Goal: Information Seeking & Learning: Learn about a topic

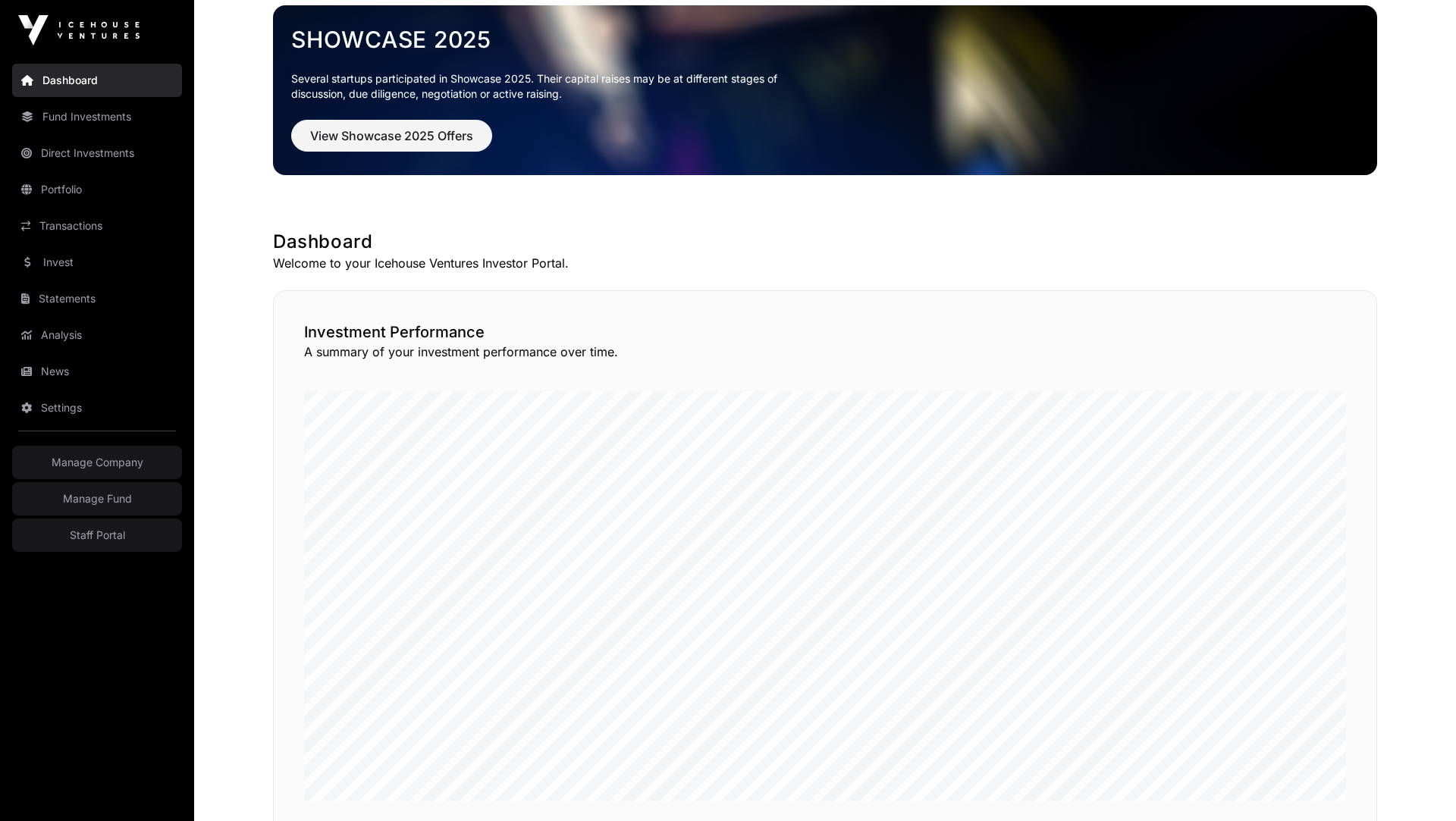
scroll to position [67, 0]
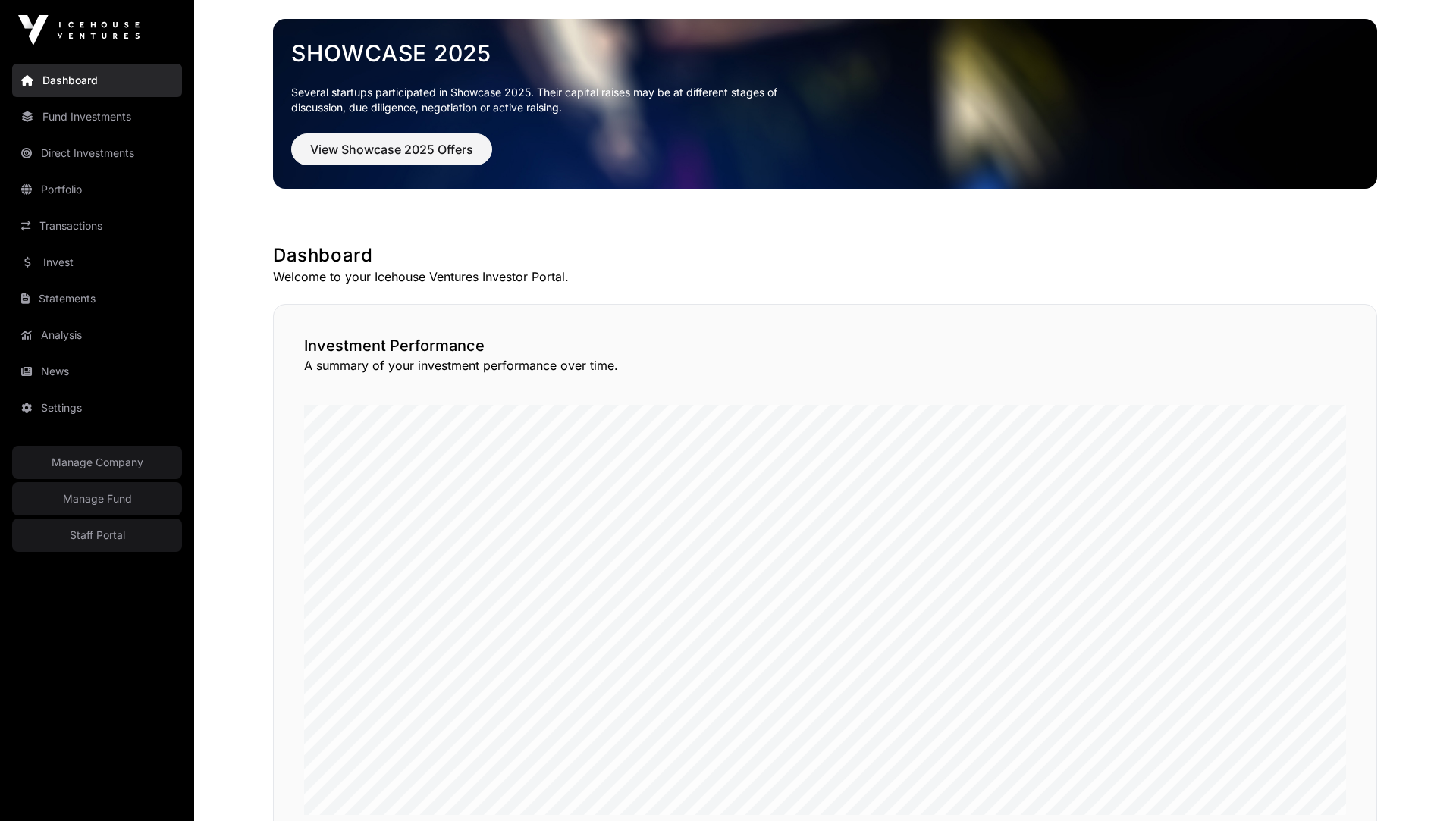
click at [55, 263] on link "Invest" at bounding box center [97, 263] width 170 height 33
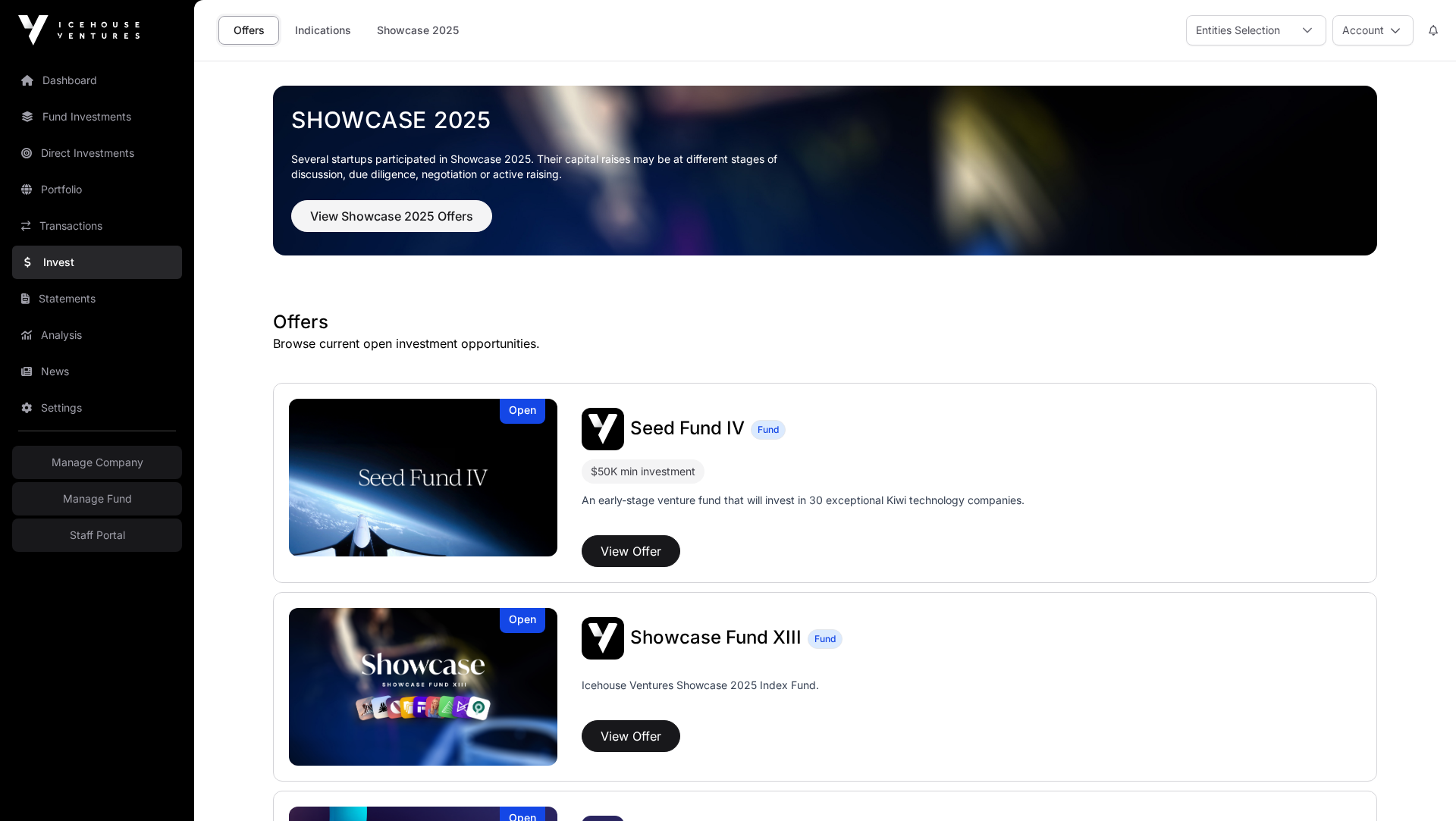
click at [48, 262] on link "Invest" at bounding box center [97, 263] width 170 height 33
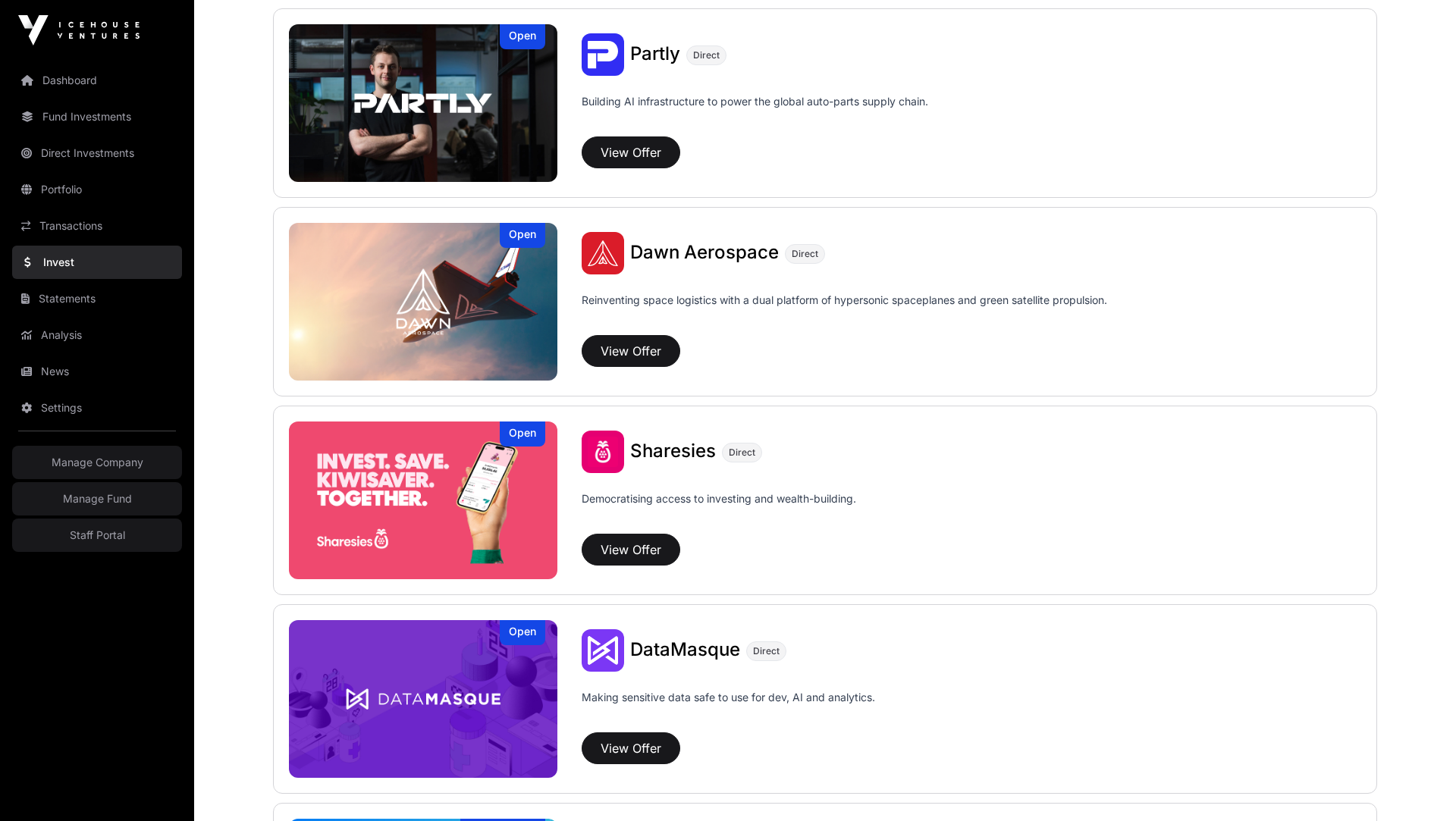
scroll to position [1575, 0]
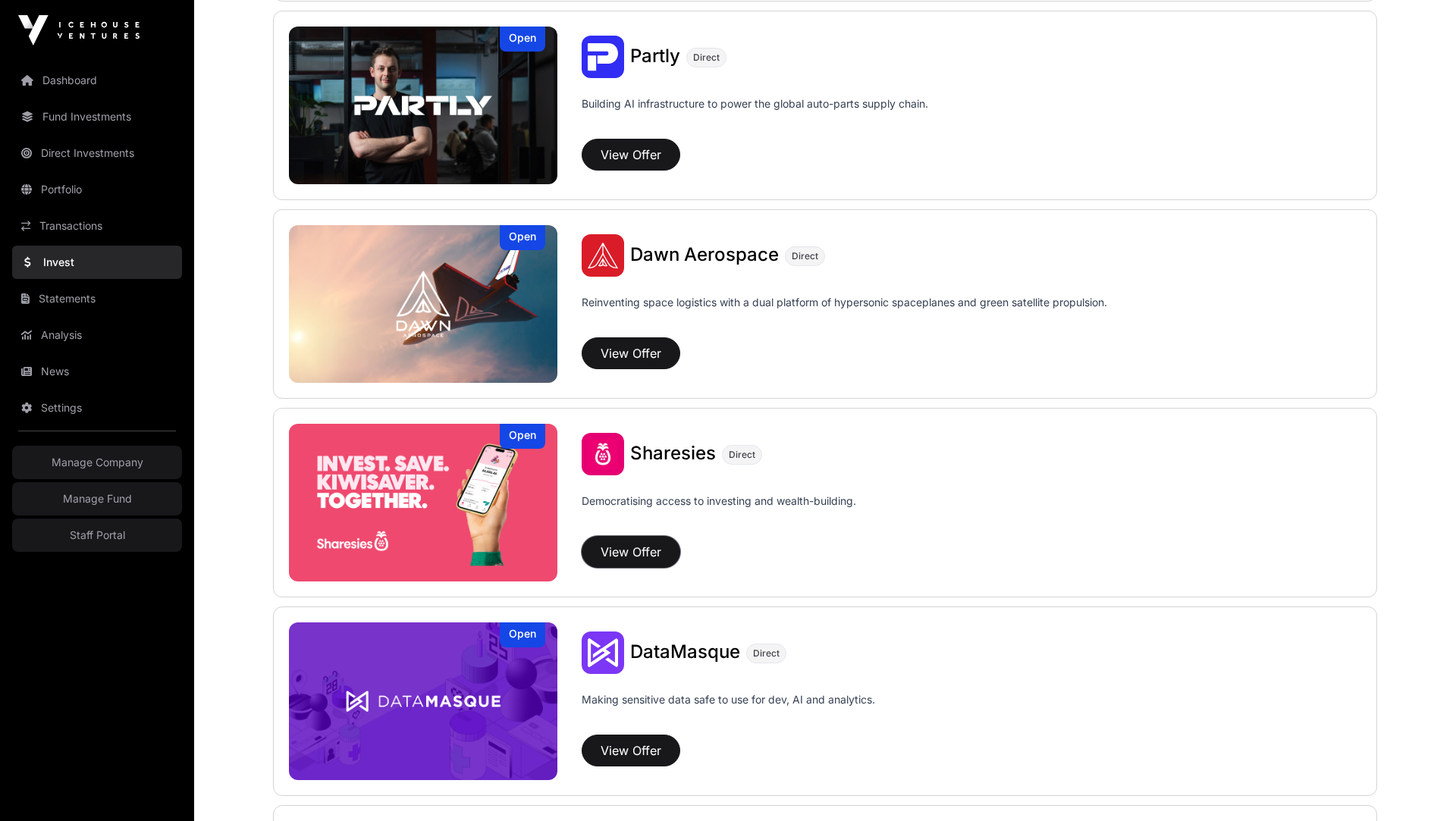
click at [640, 546] on button "View Offer" at bounding box center [631, 552] width 99 height 32
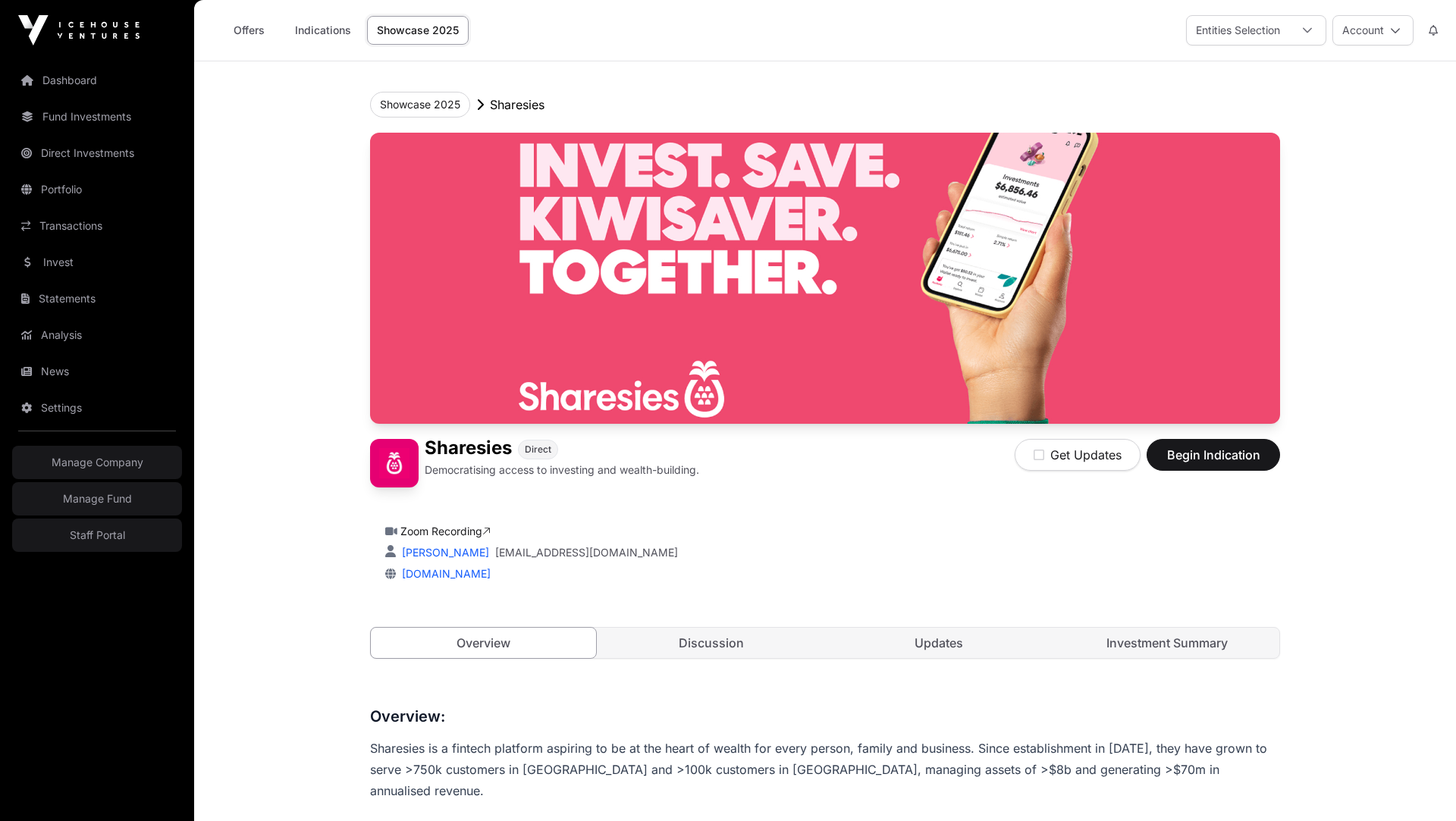
click at [91, 124] on link "Fund Investments" at bounding box center [97, 117] width 170 height 33
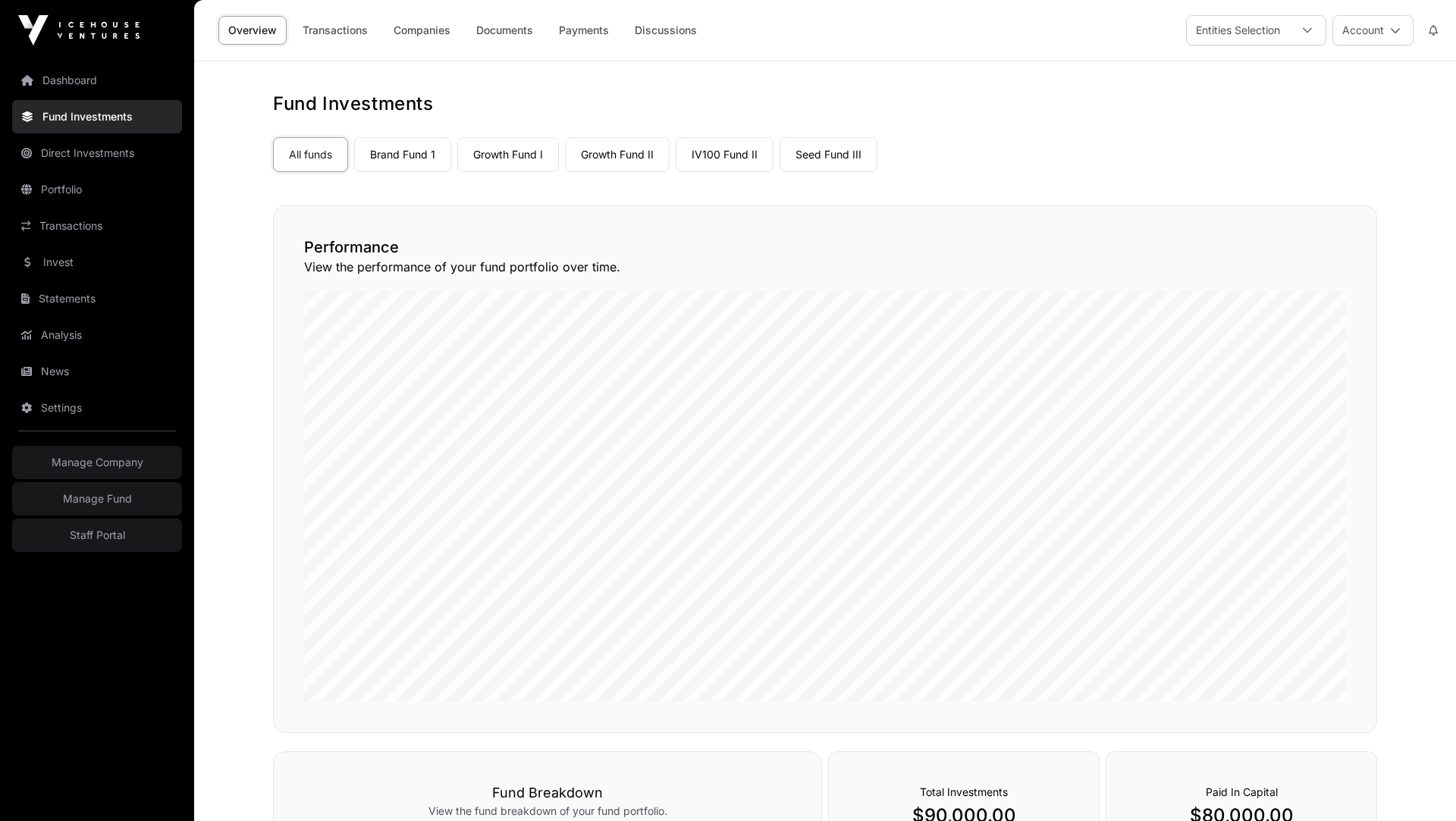
click at [504, 166] on link "Growth Fund I" at bounding box center [508, 155] width 102 height 35
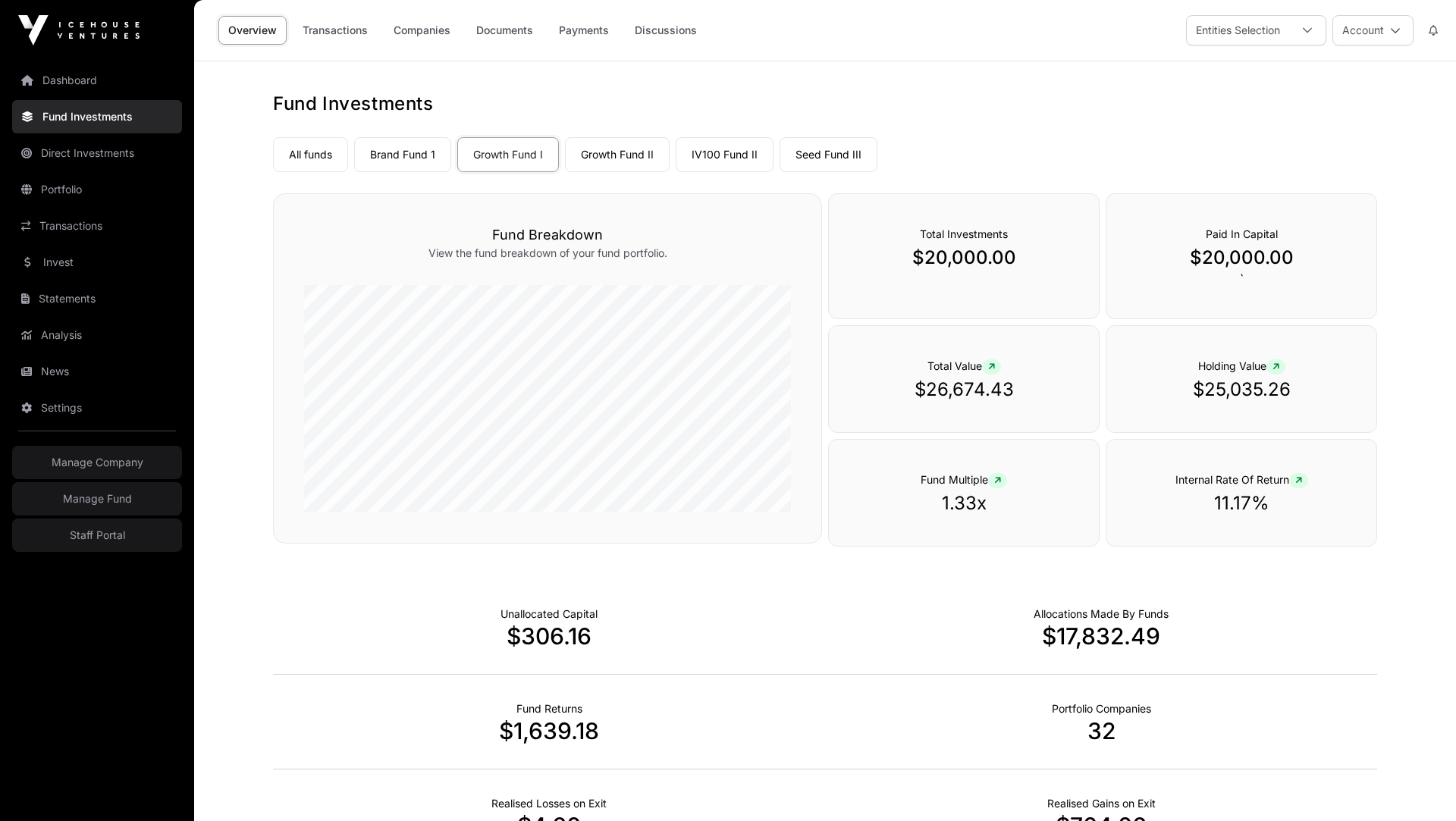
click at [411, 33] on link "Companies" at bounding box center [422, 30] width 76 height 29
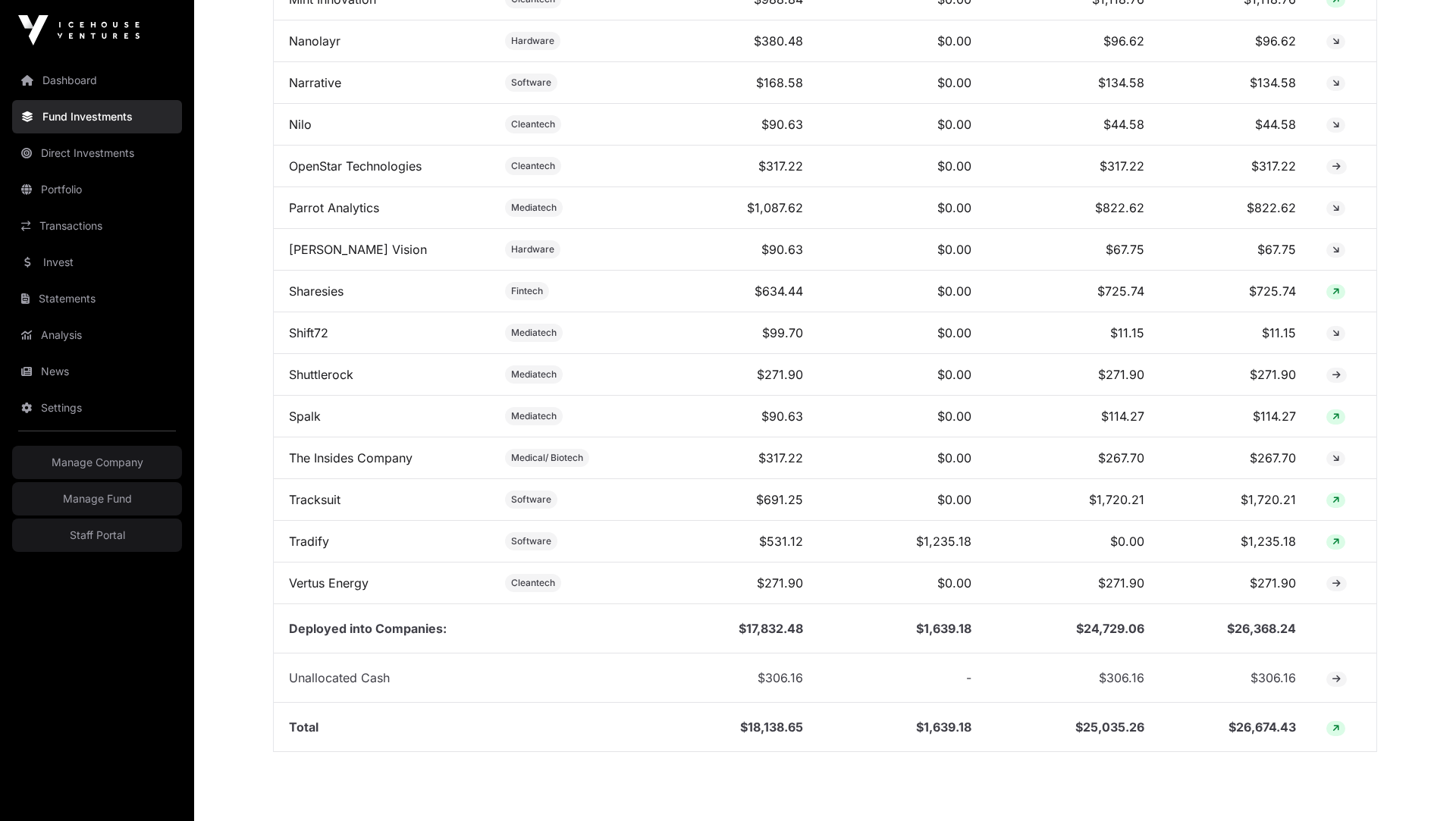
scroll to position [1456, 0]
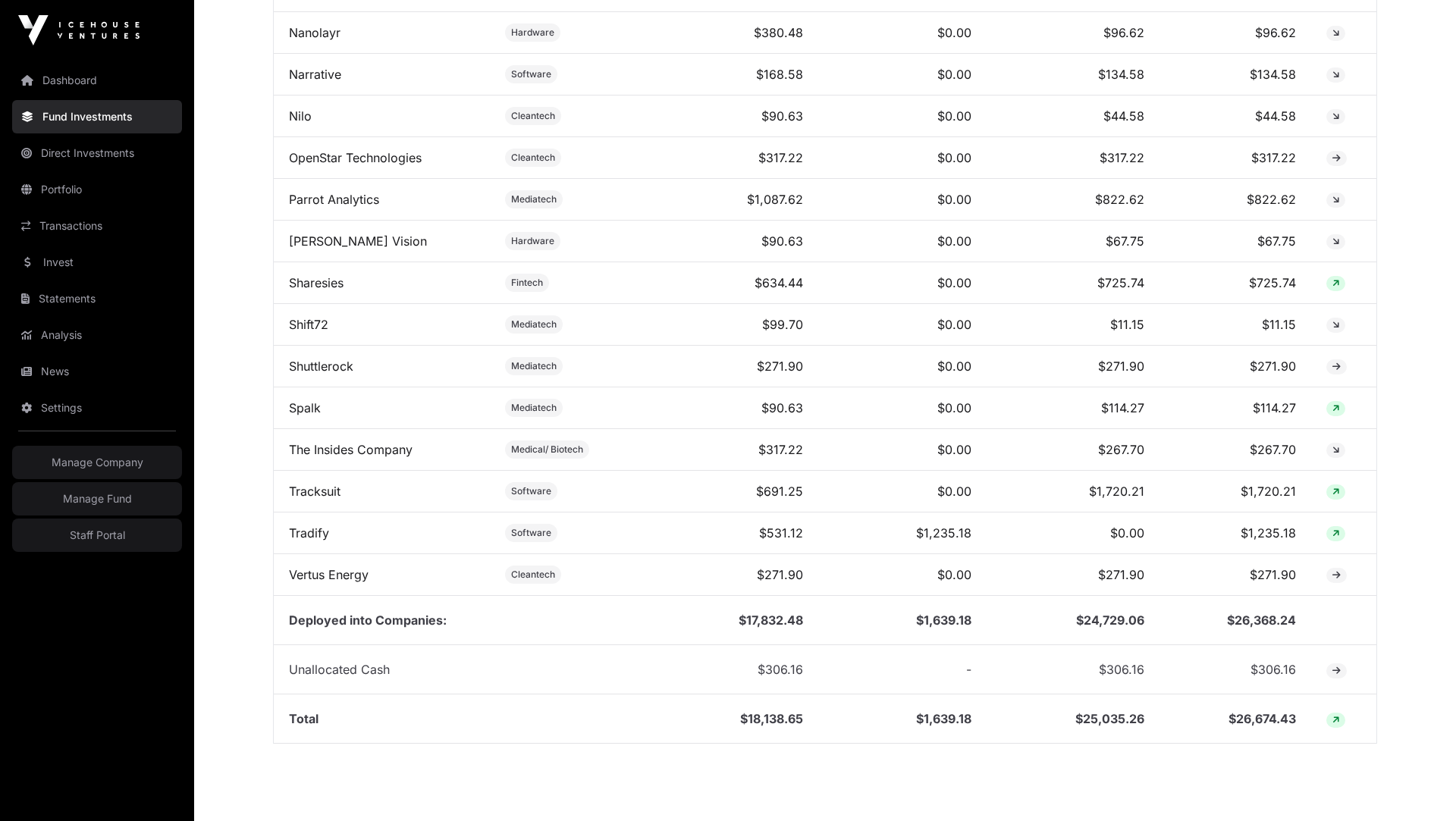
click at [321, 484] on link "Tracksuit" at bounding box center [314, 491] width 52 height 15
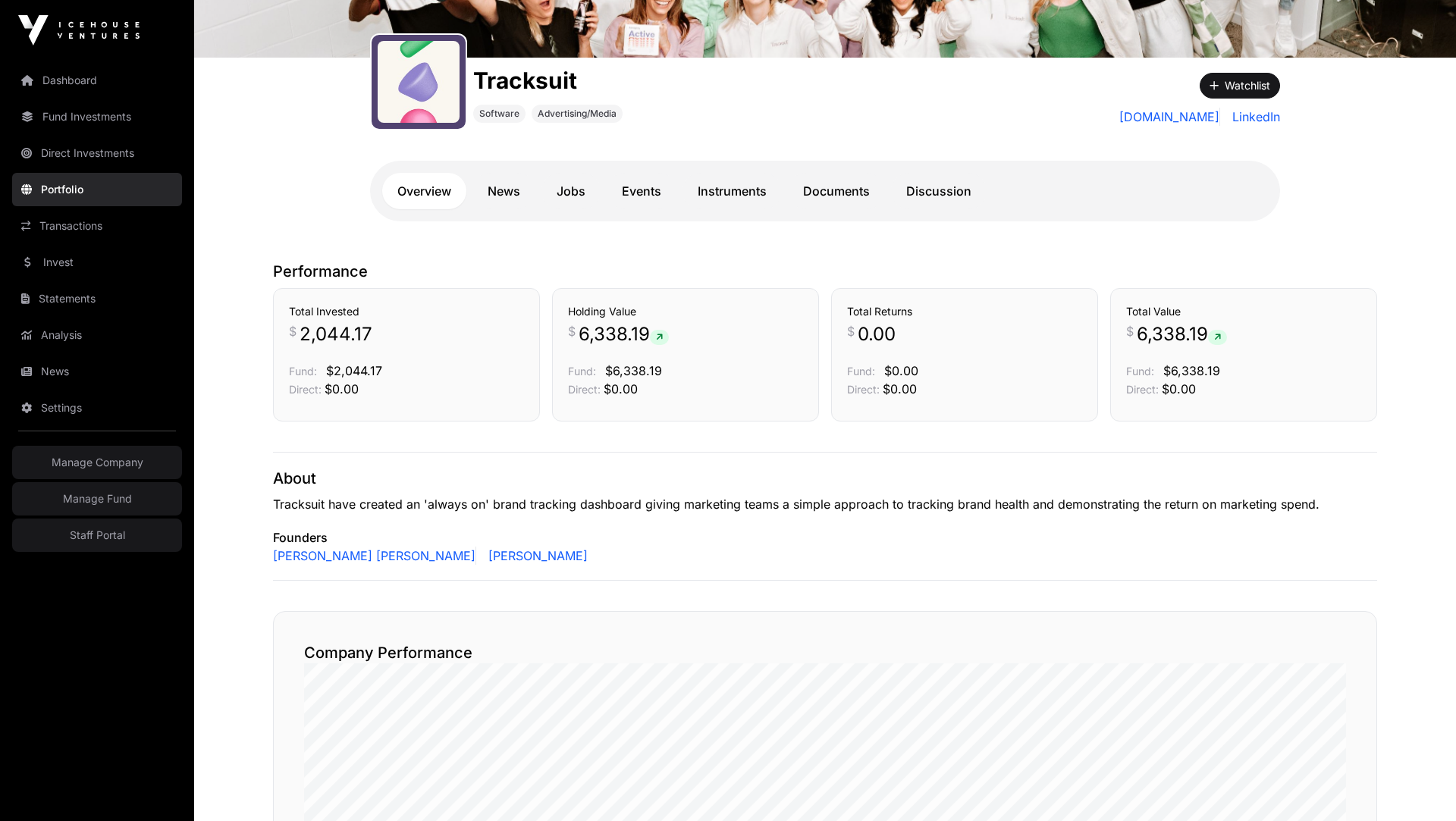
scroll to position [195, 0]
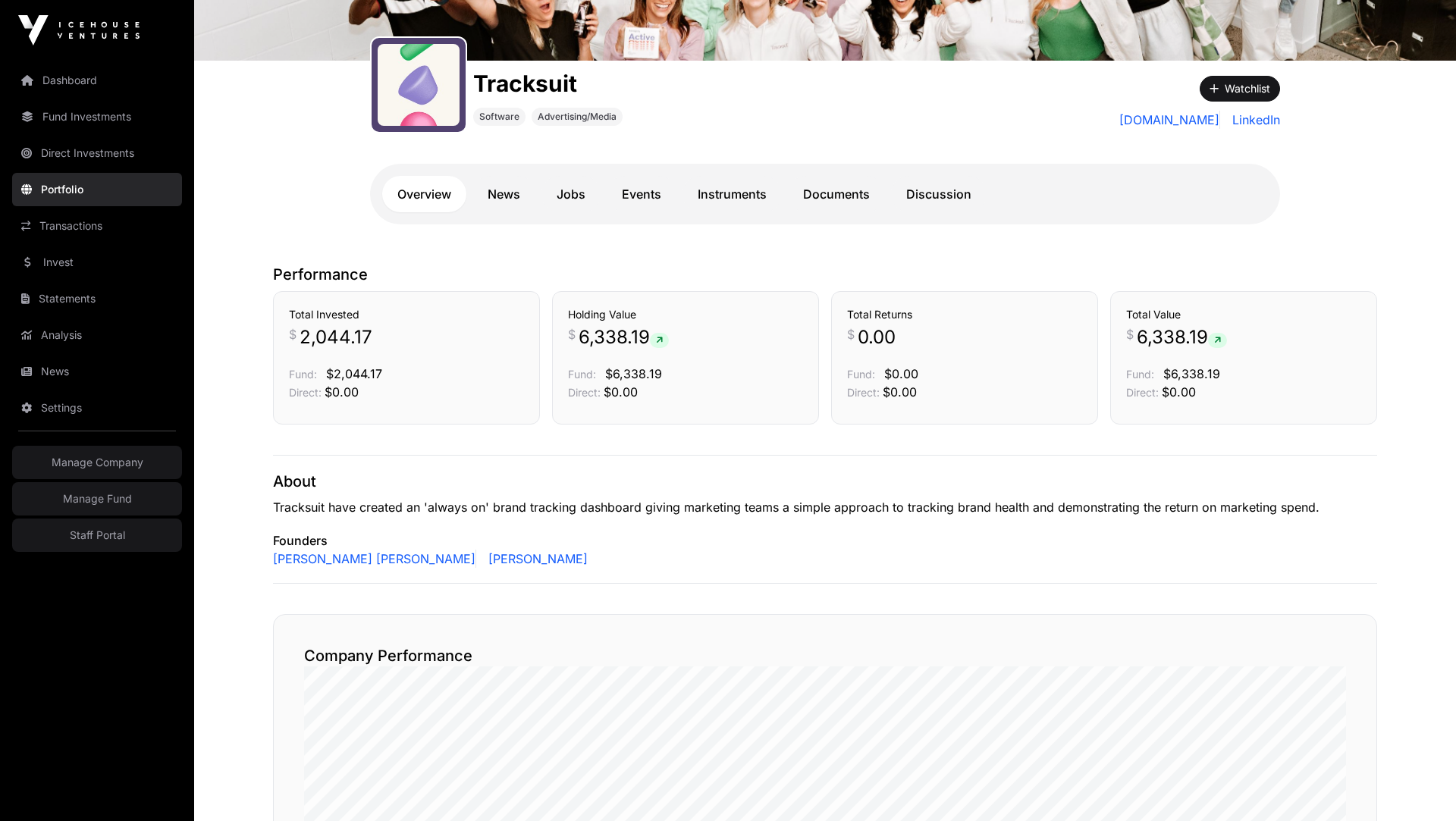
click at [869, 186] on link "Documents" at bounding box center [836, 194] width 97 height 37
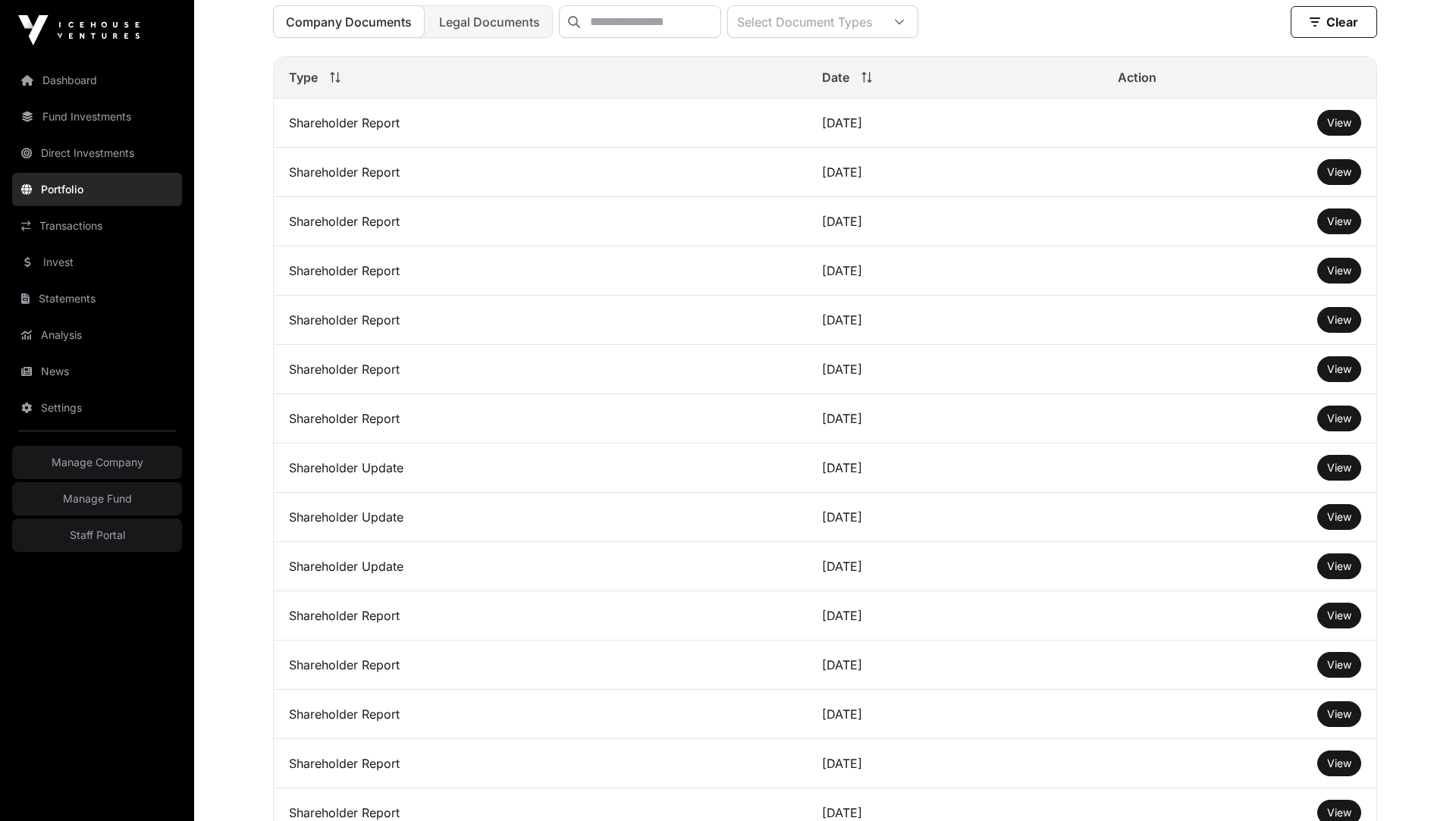
scroll to position [527, 0]
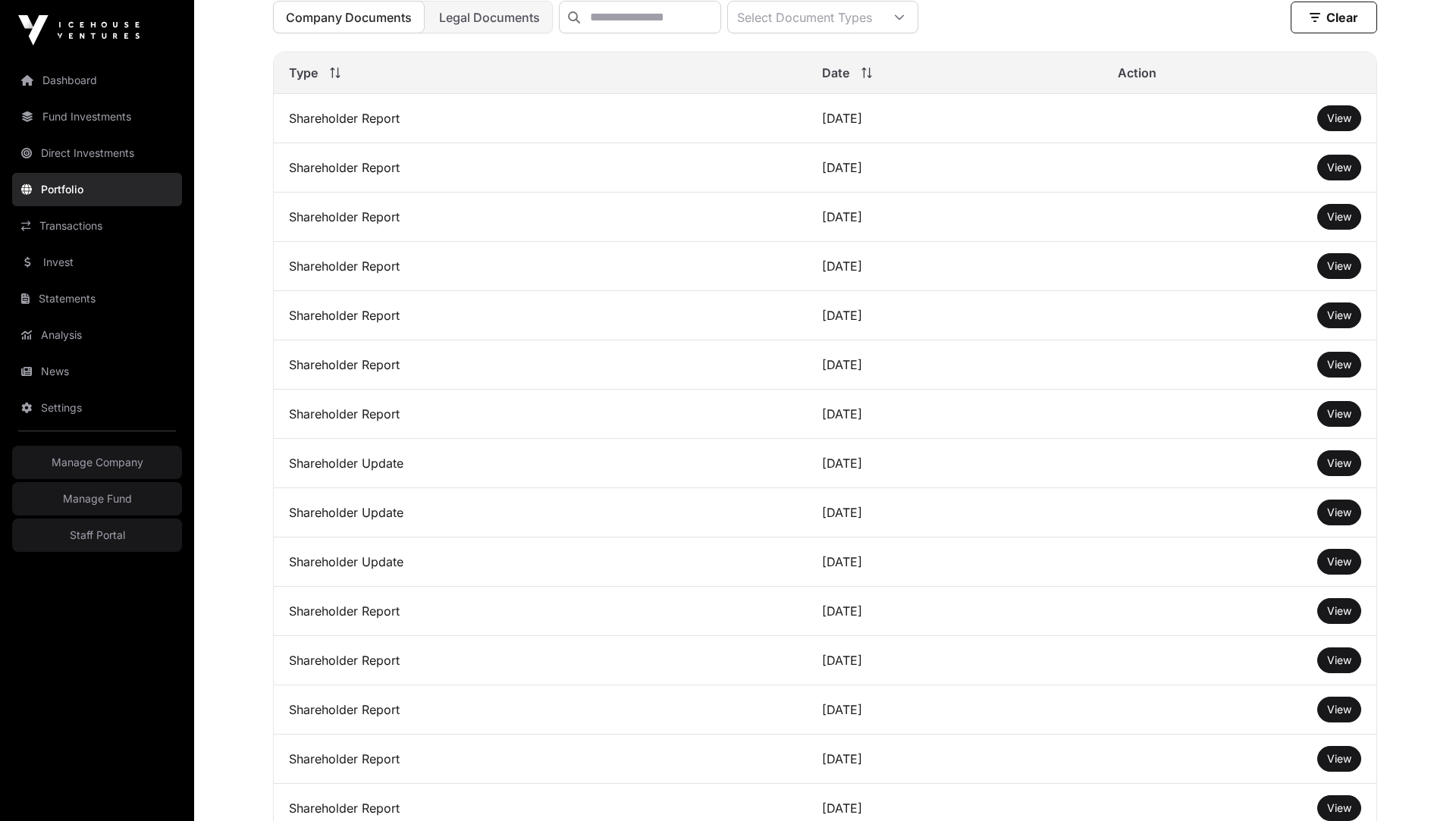
click at [1339, 119] on span "View" at bounding box center [1339, 118] width 25 height 13
click at [615, 94] on th "Type" at bounding box center [540, 73] width 533 height 41
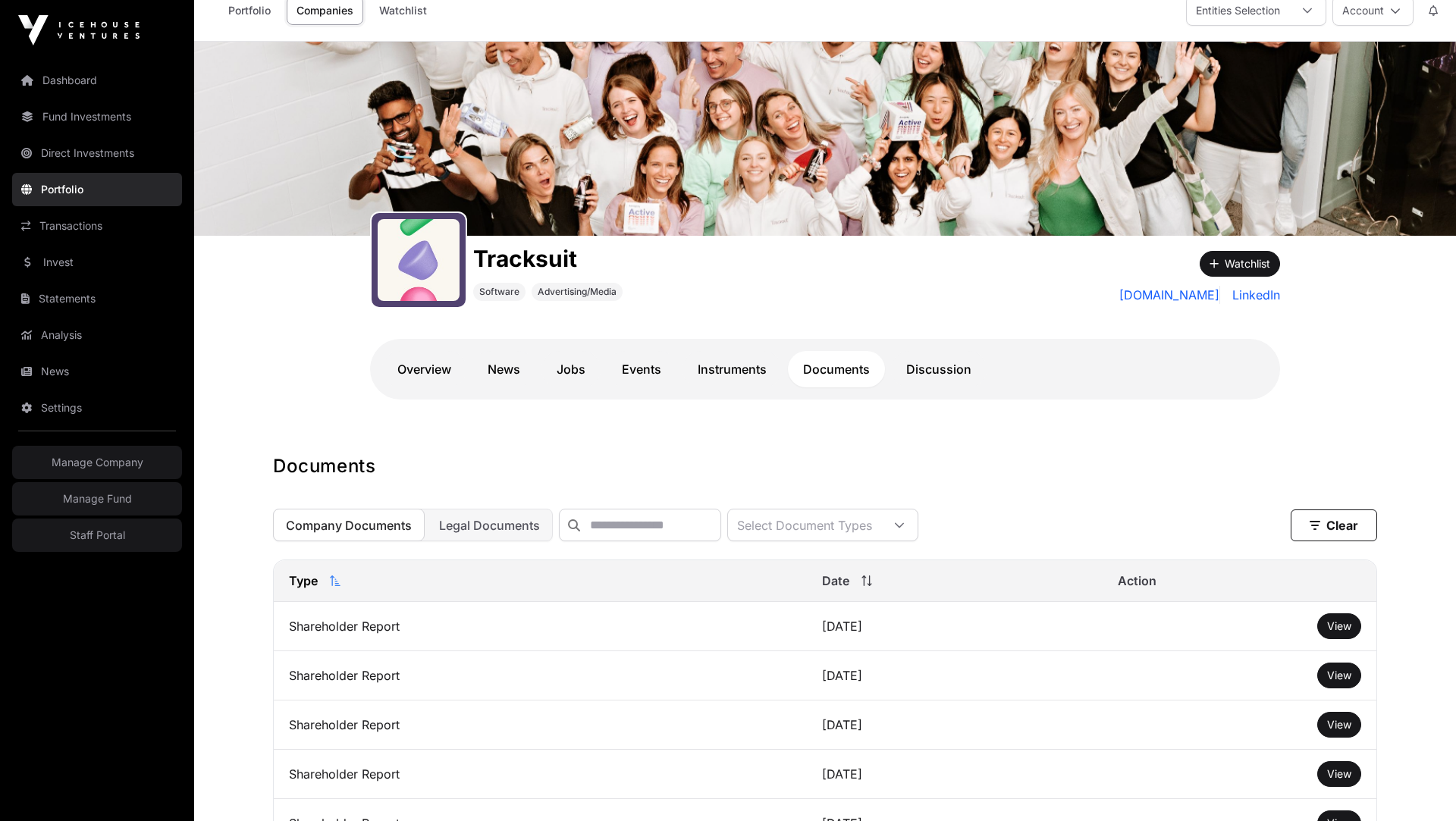
scroll to position [0, 0]
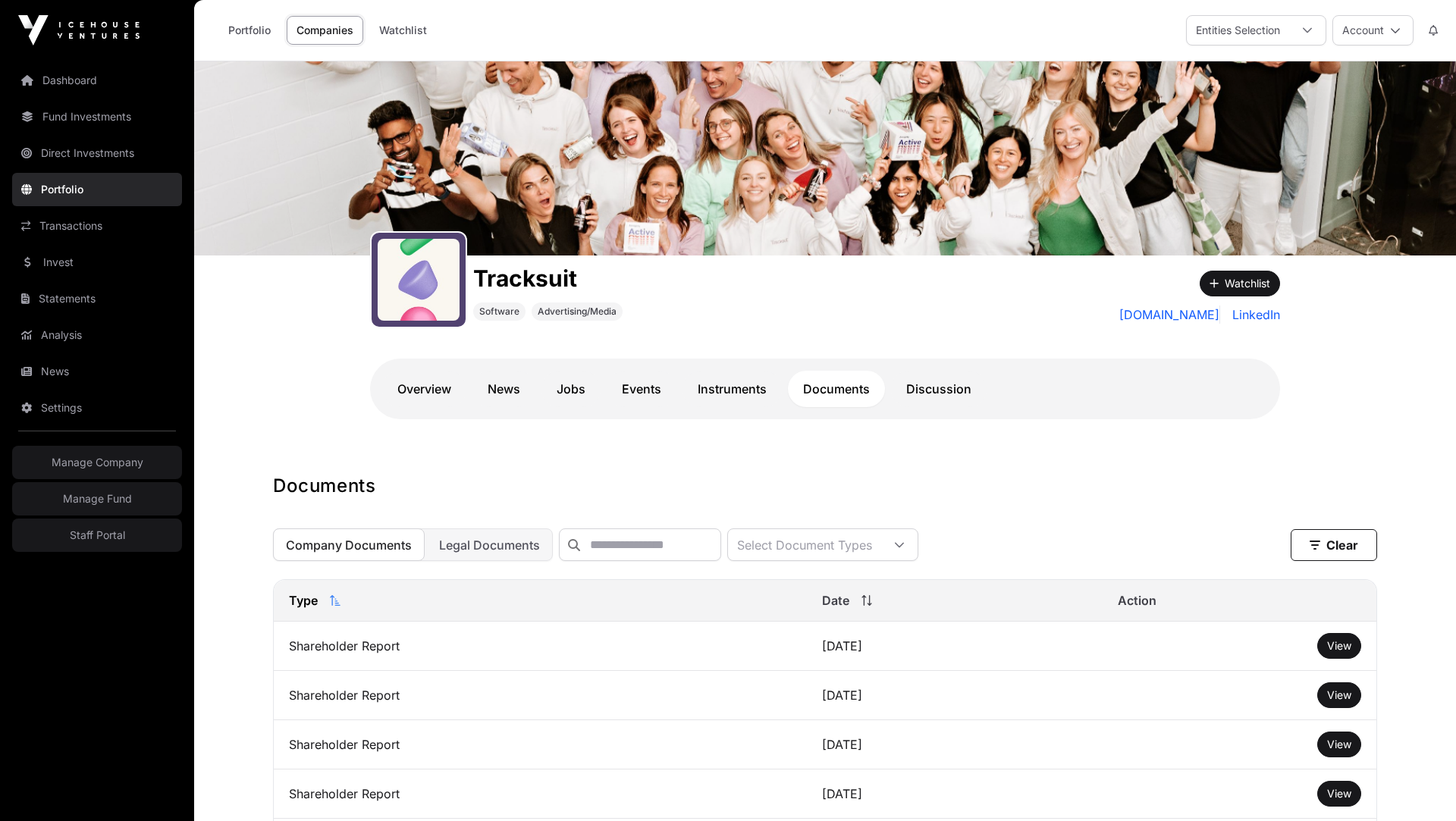
click at [69, 291] on link "Statements" at bounding box center [97, 299] width 170 height 33
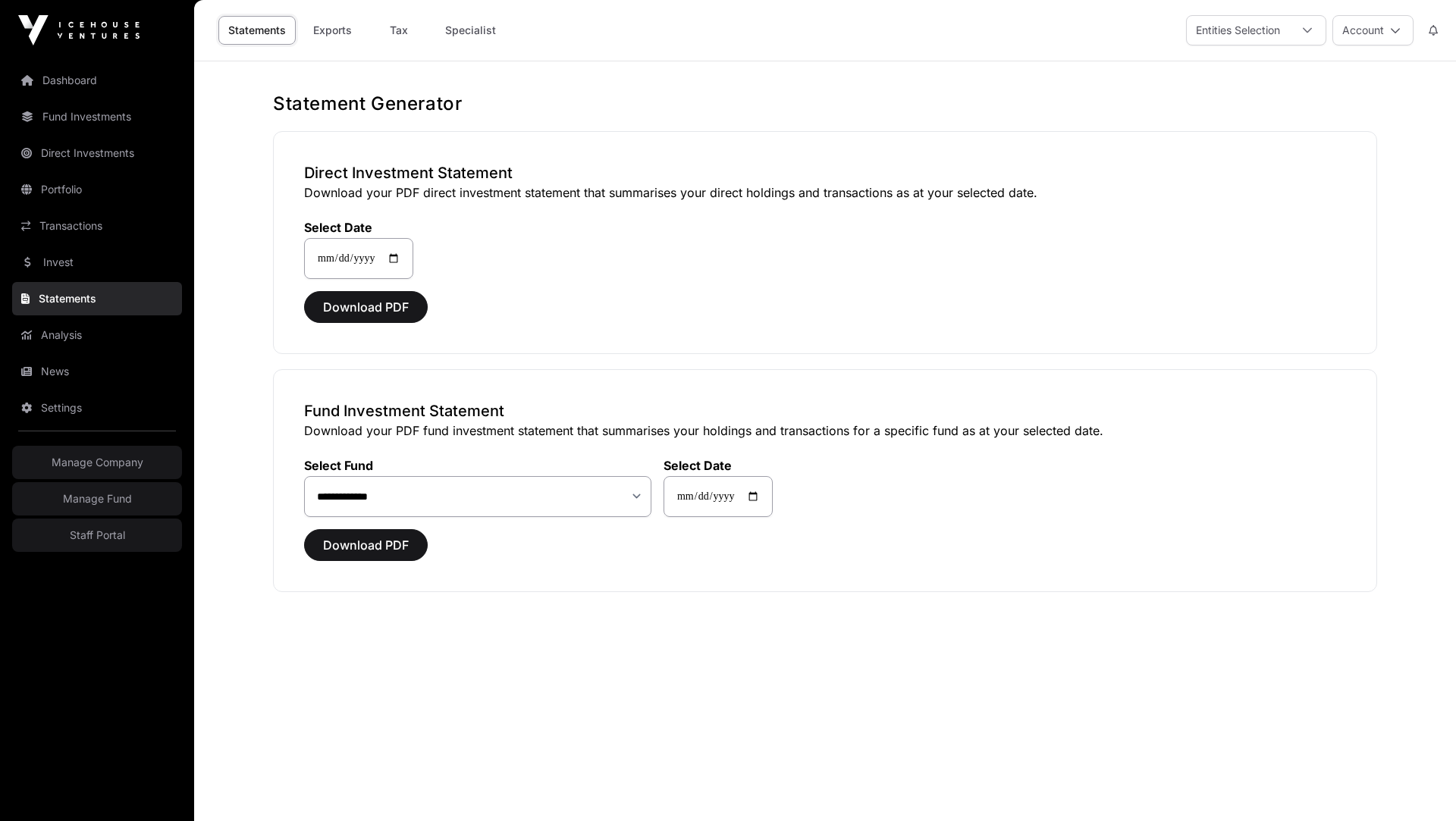
click at [69, 253] on link "Invest" at bounding box center [97, 263] width 170 height 33
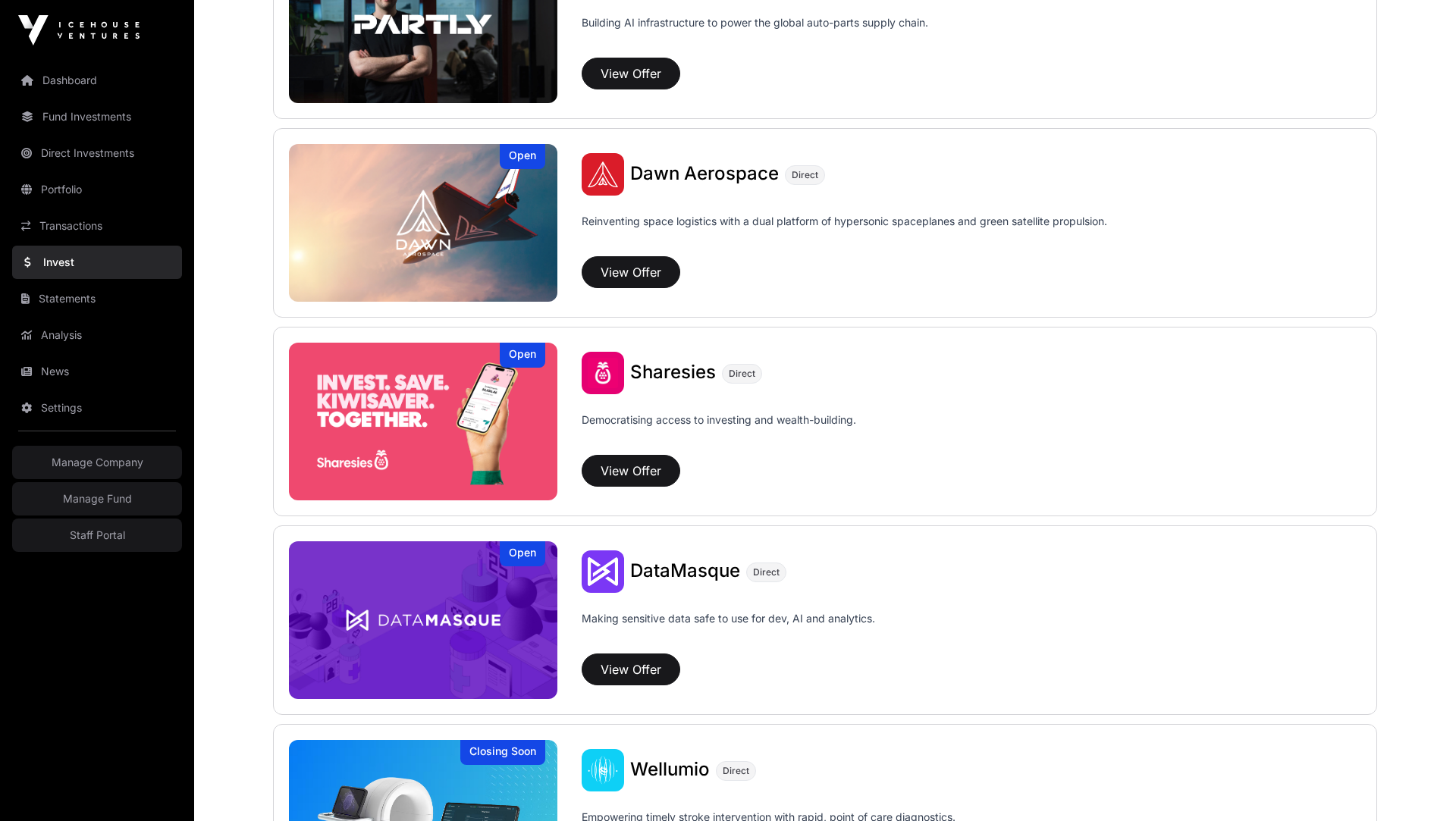
scroll to position [1663, 0]
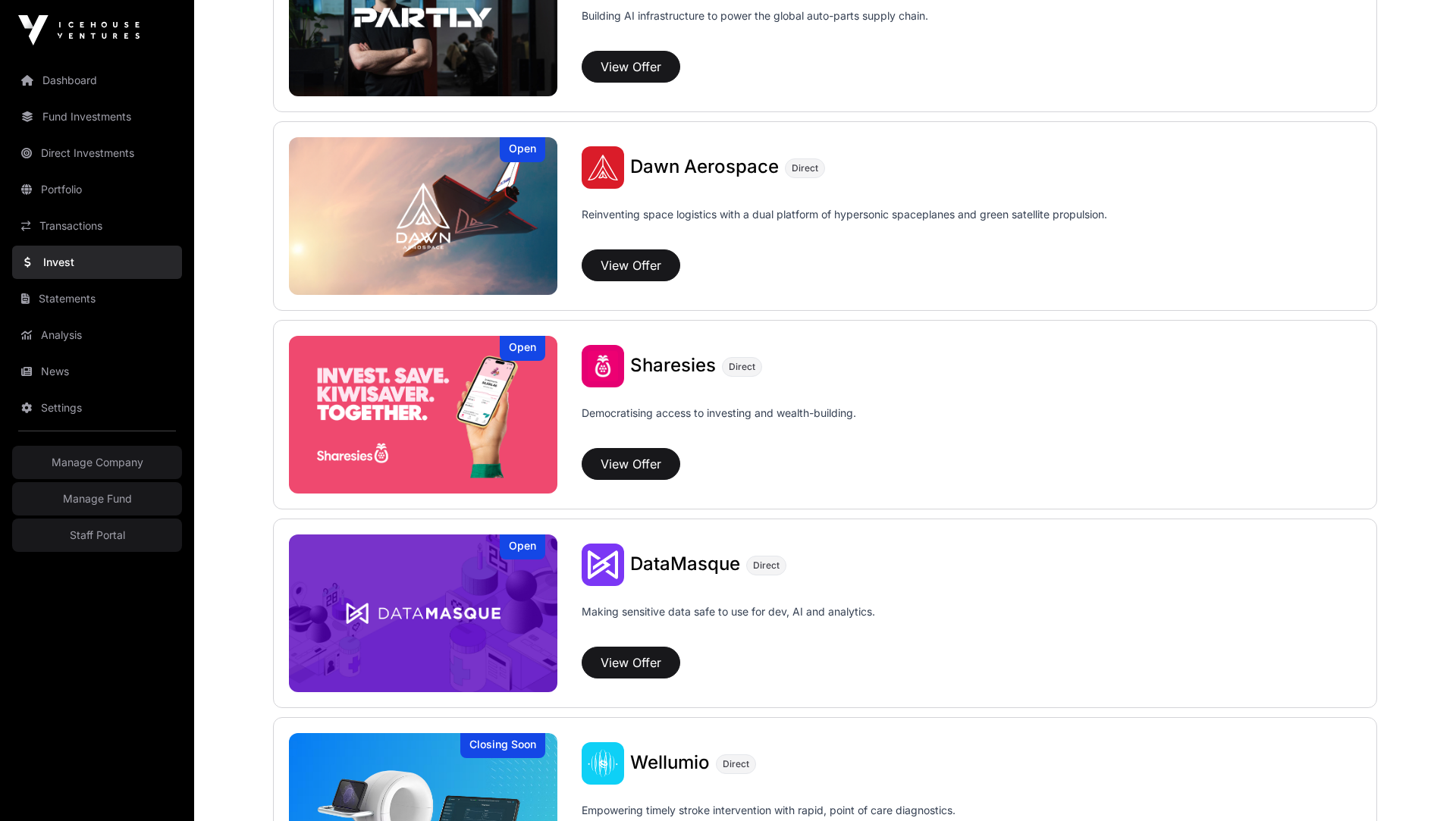
click at [119, 122] on link "Fund Investments" at bounding box center [97, 117] width 170 height 33
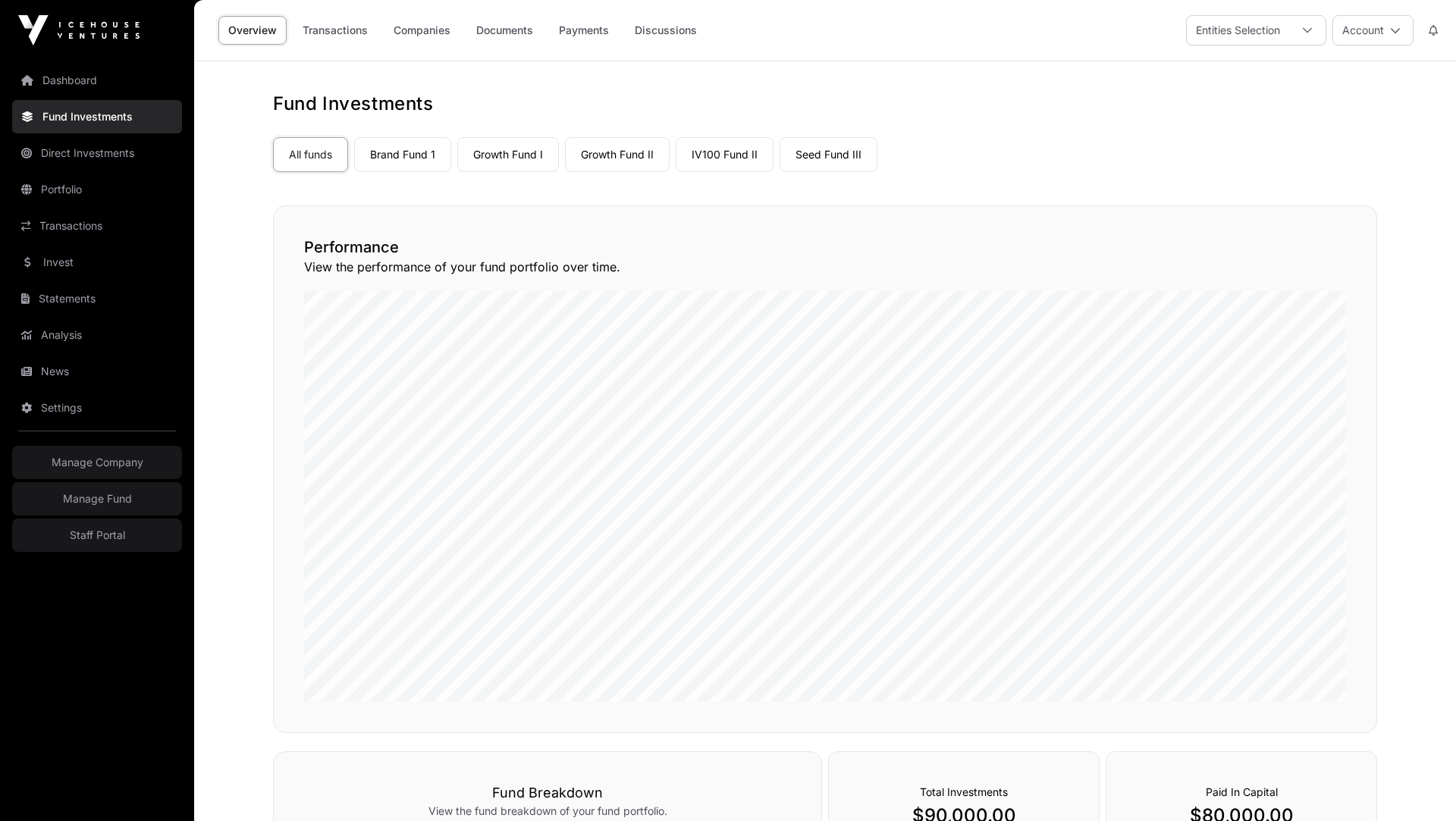
click at [510, 154] on link "Growth Fund I" at bounding box center [508, 155] width 102 height 35
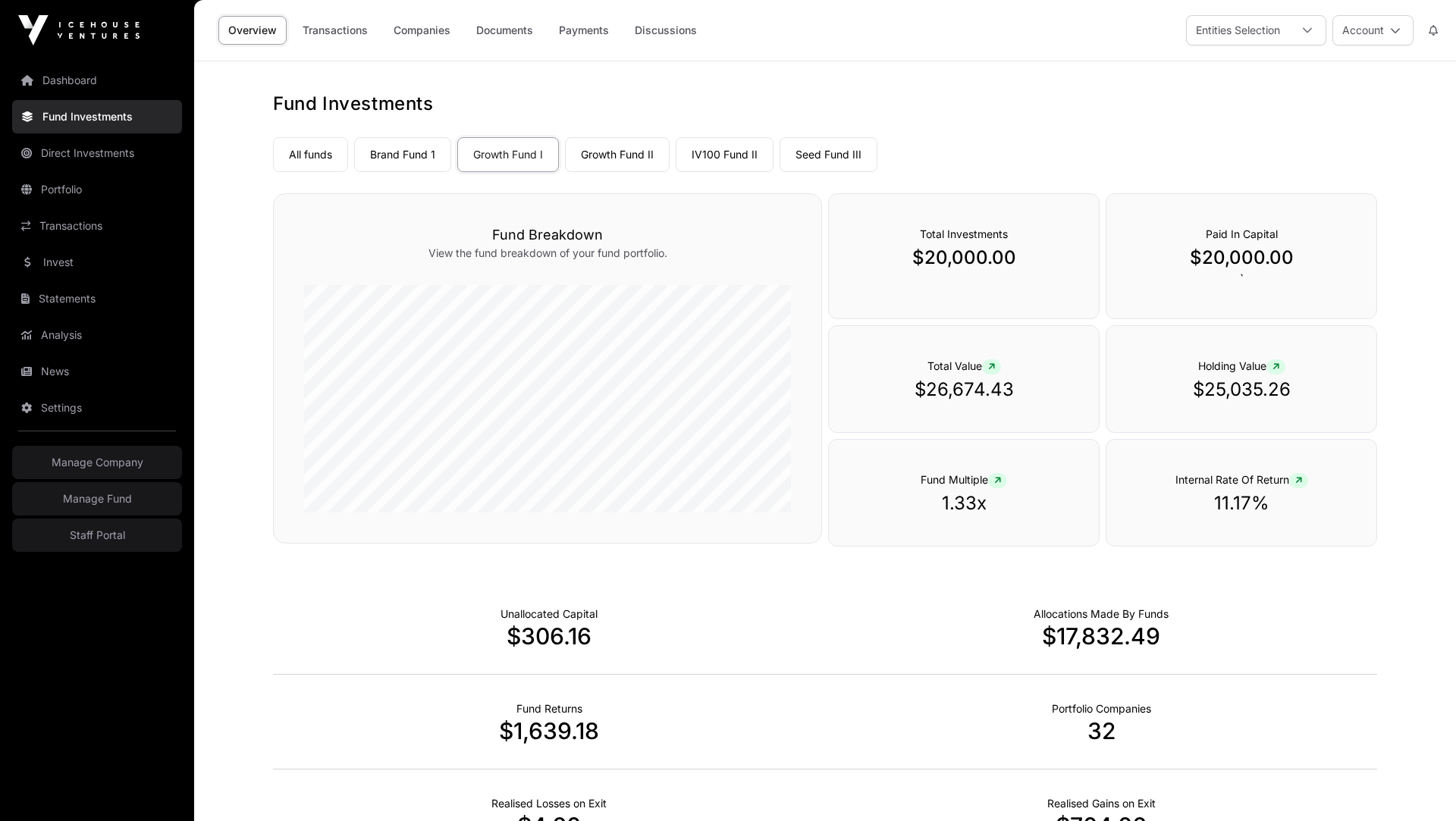
click at [435, 31] on link "Companies" at bounding box center [422, 30] width 76 height 29
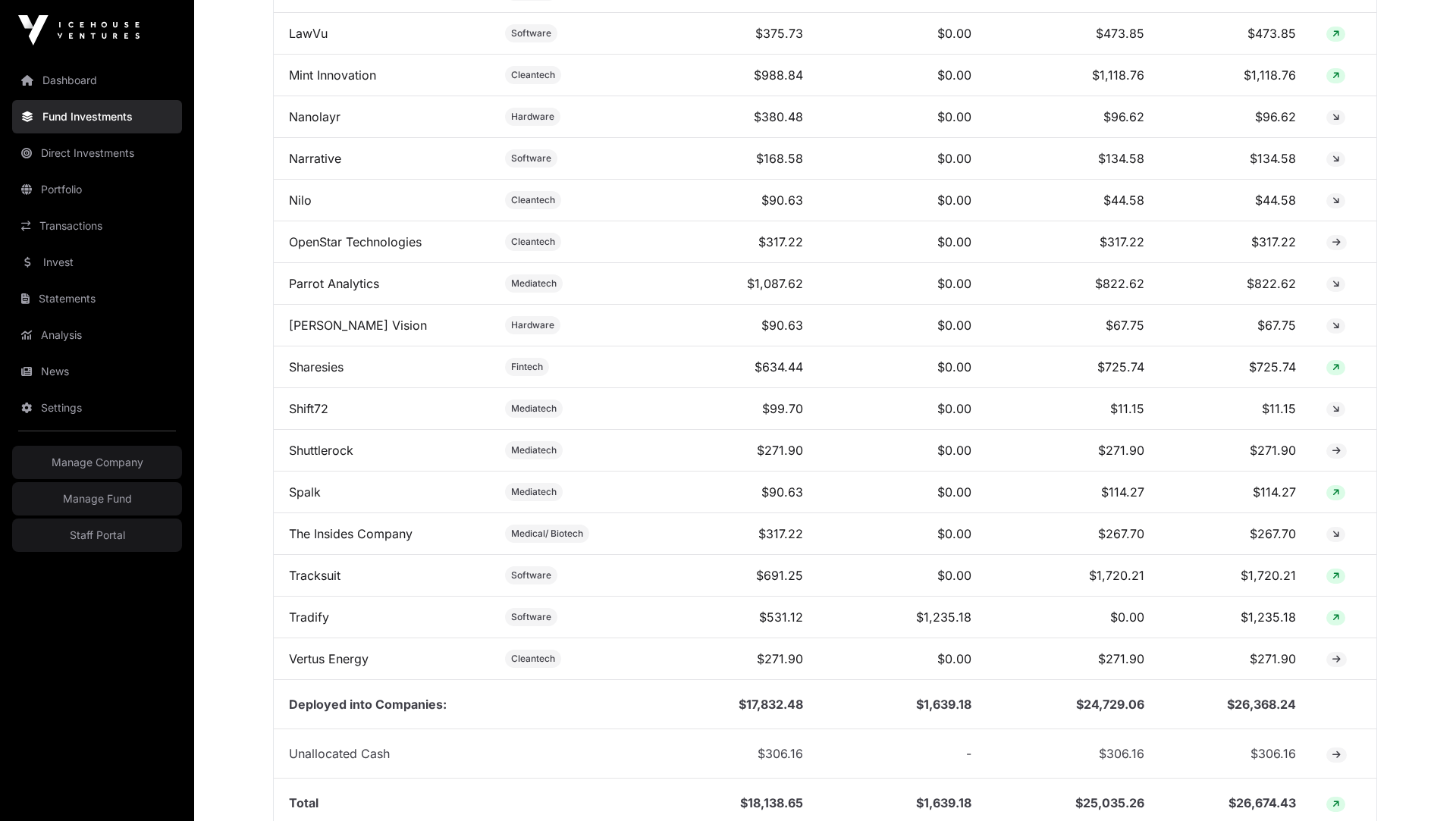
scroll to position [1414, 0]
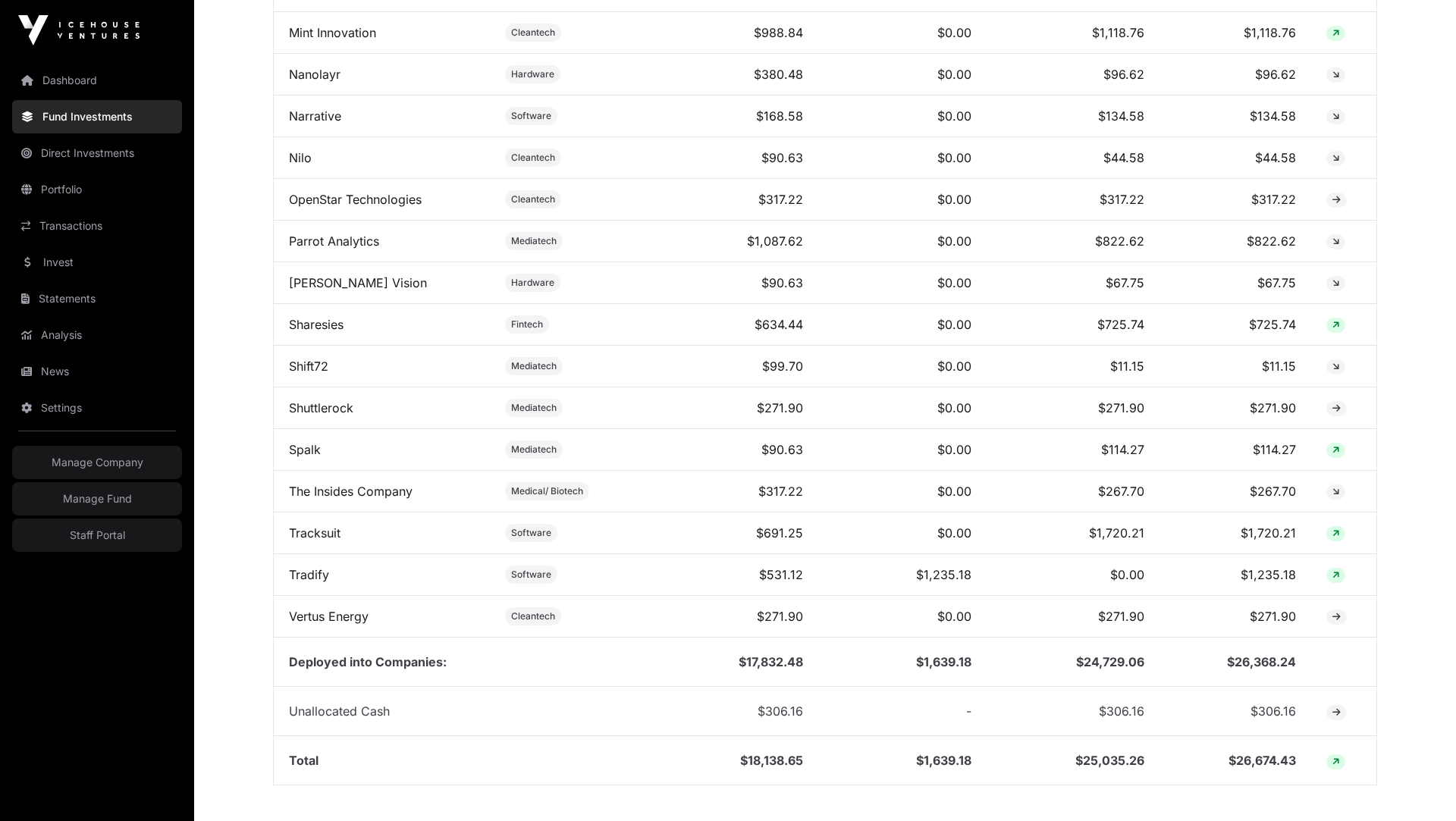
click at [317, 531] on td "Tracksuit" at bounding box center [382, 533] width 216 height 41
click at [316, 526] on link "Tracksuit" at bounding box center [314, 533] width 52 height 15
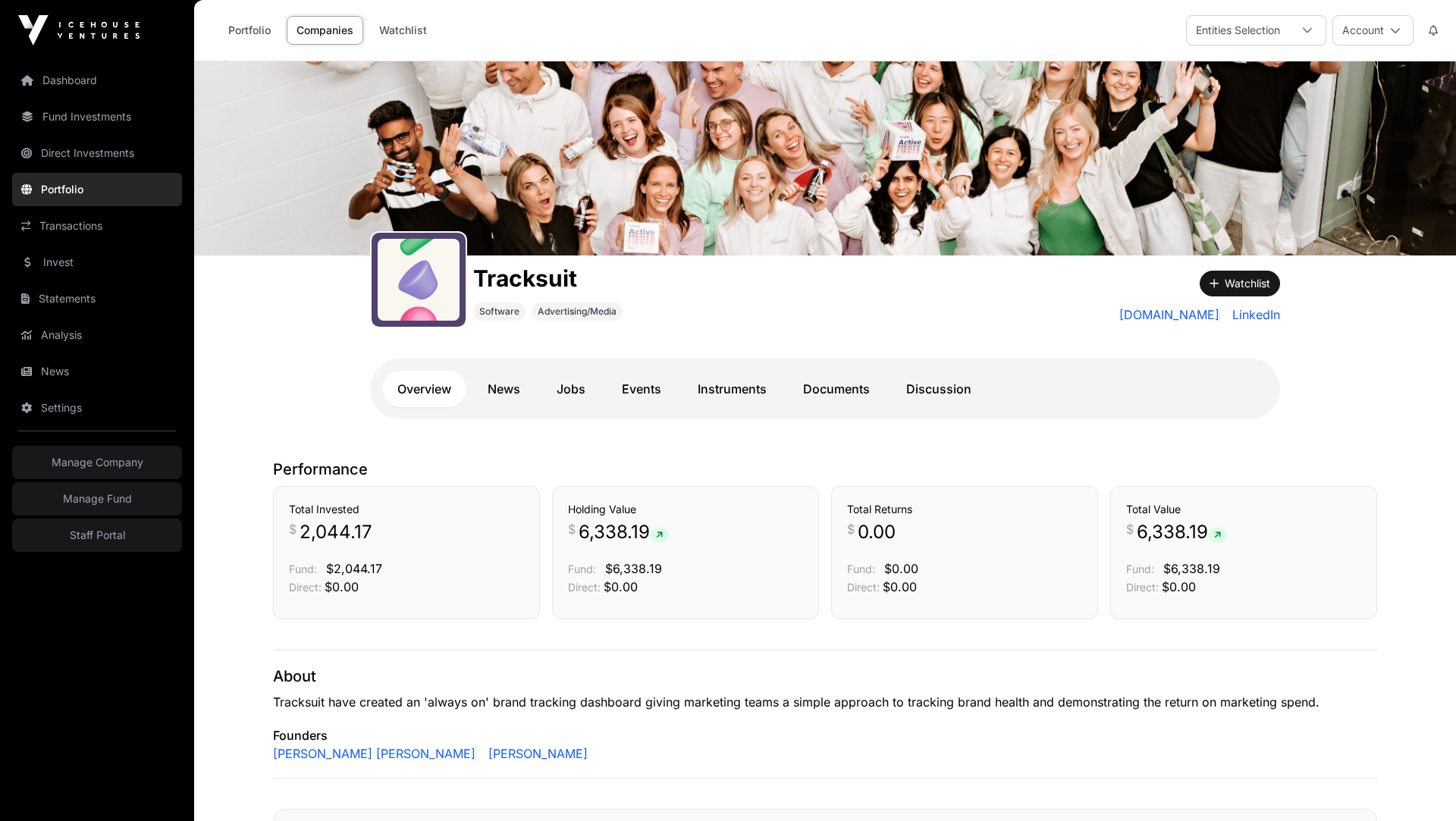
click at [839, 386] on link "Documents" at bounding box center [836, 389] width 97 height 37
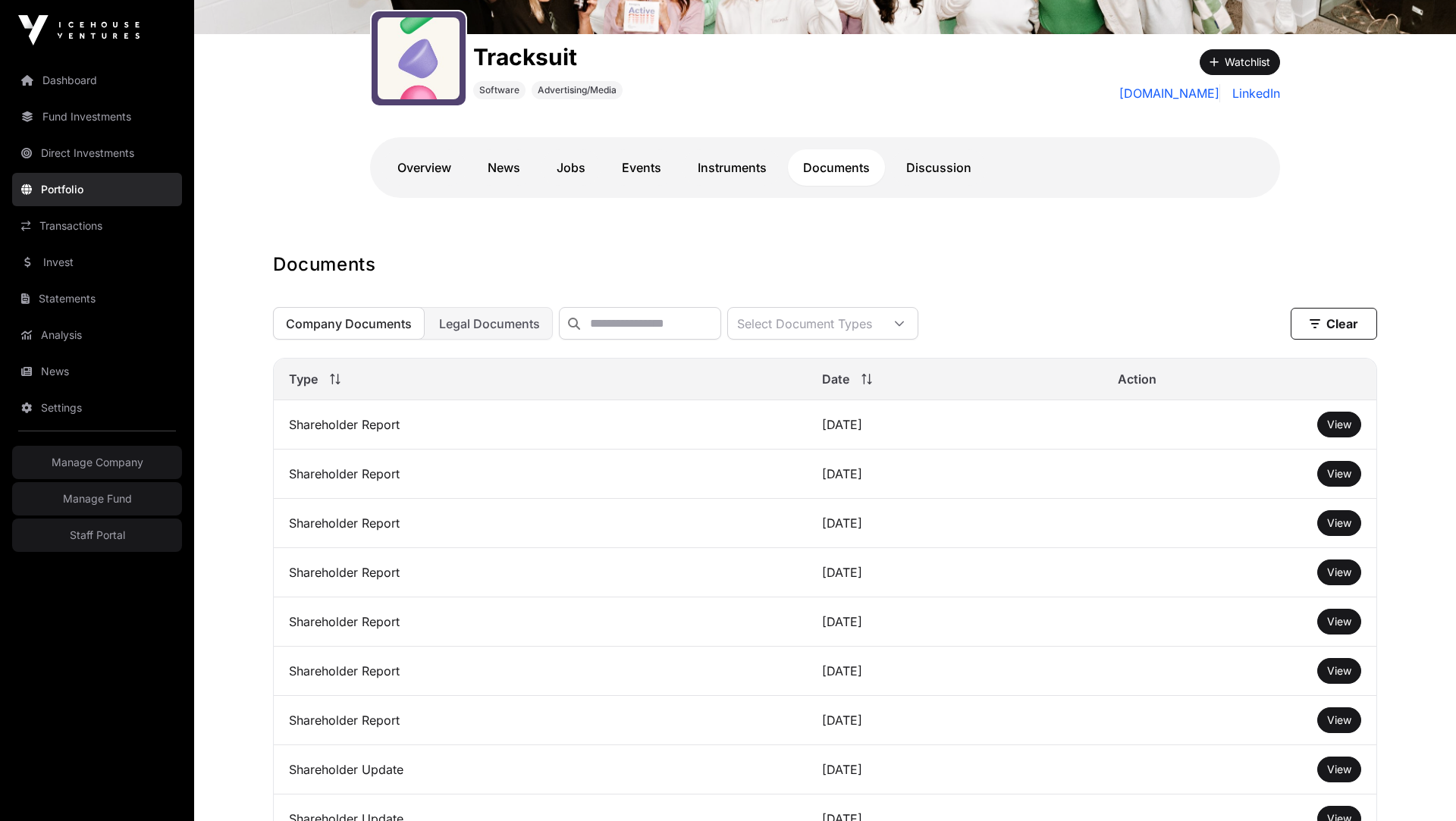
scroll to position [325, 0]
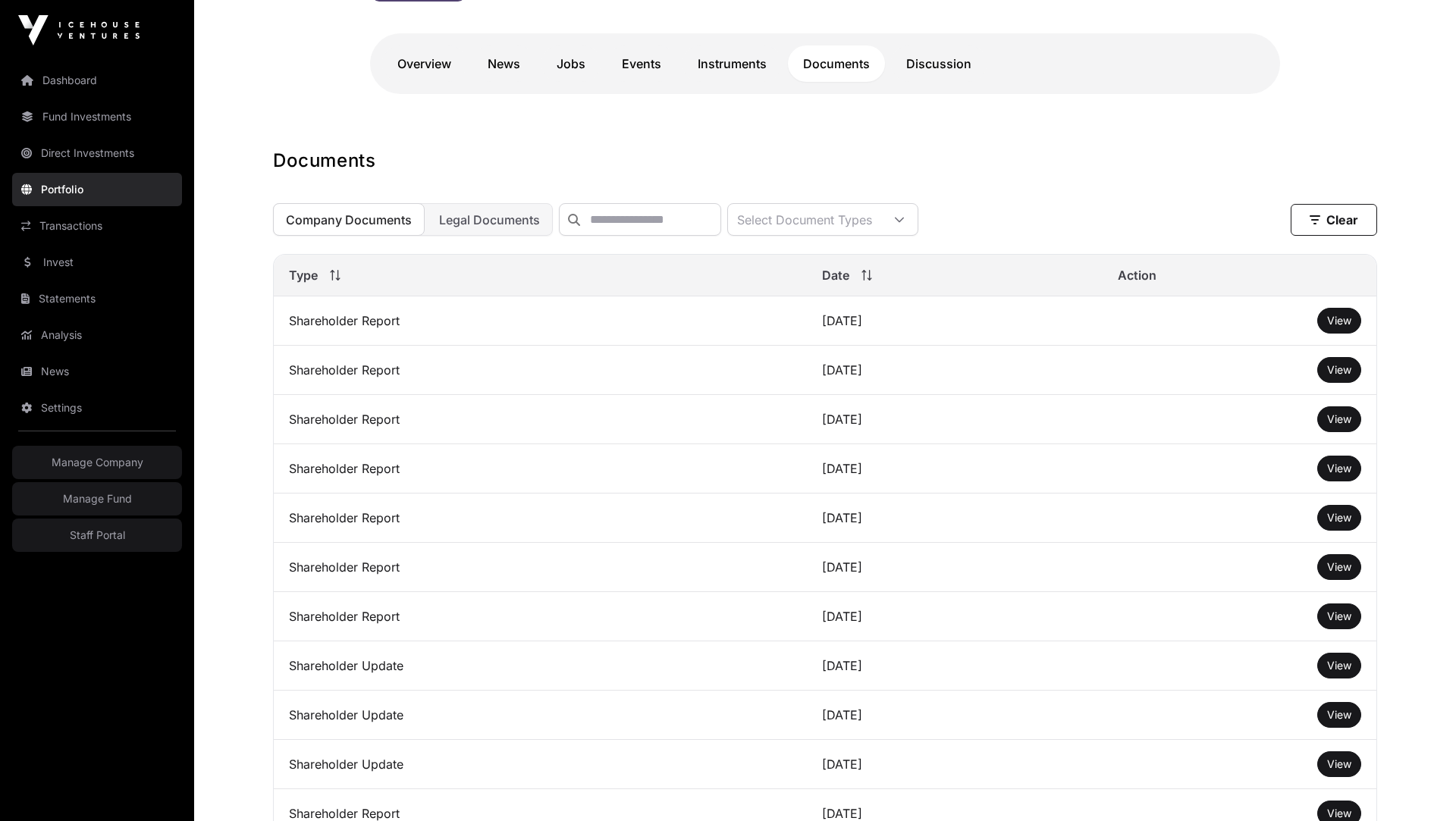
click at [1339, 323] on span "View" at bounding box center [1339, 321] width 25 height 13
